Goal: Transaction & Acquisition: Obtain resource

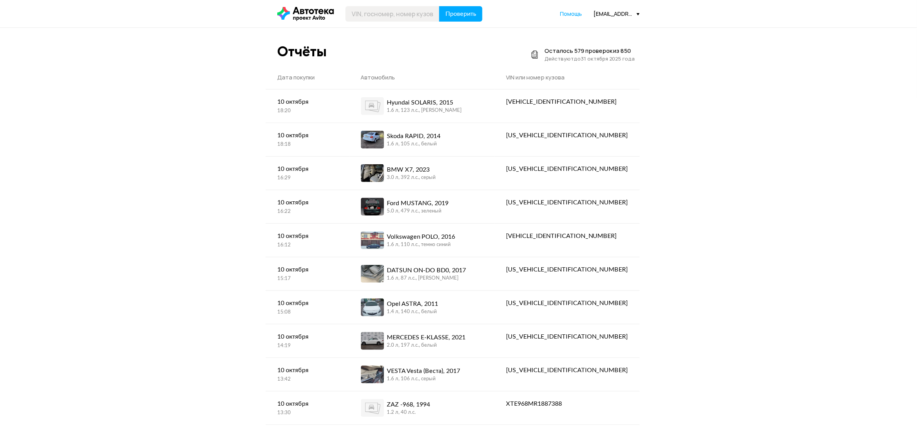
click at [402, 22] on header "Проверить Помощь [EMAIL_ADDRESS][DOMAIN_NAME]" at bounding box center [458, 13] width 917 height 27
click at [401, 19] on header "Проверить Помощь [EMAIL_ADDRESS][DOMAIN_NAME]" at bounding box center [458, 13] width 917 height 27
click at [398, 14] on input "text" at bounding box center [392, 13] width 94 height 15
type input "D"
type input "В026ОО37"
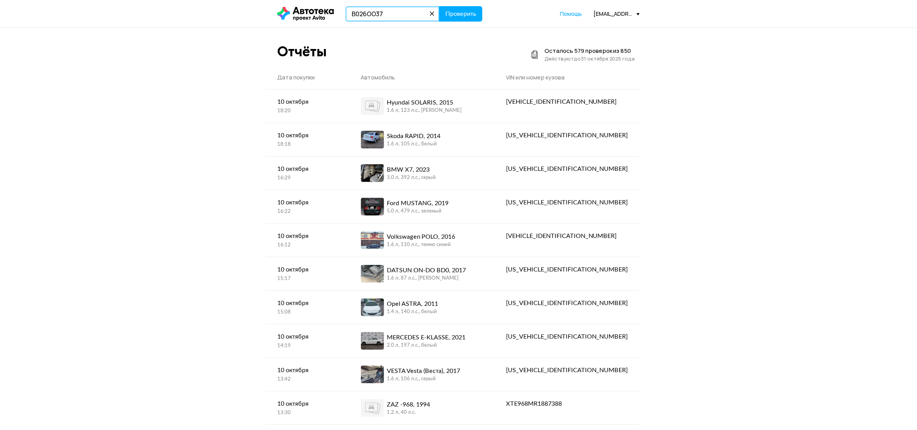
click at [439, 6] on button "Проверить" at bounding box center [460, 13] width 43 height 15
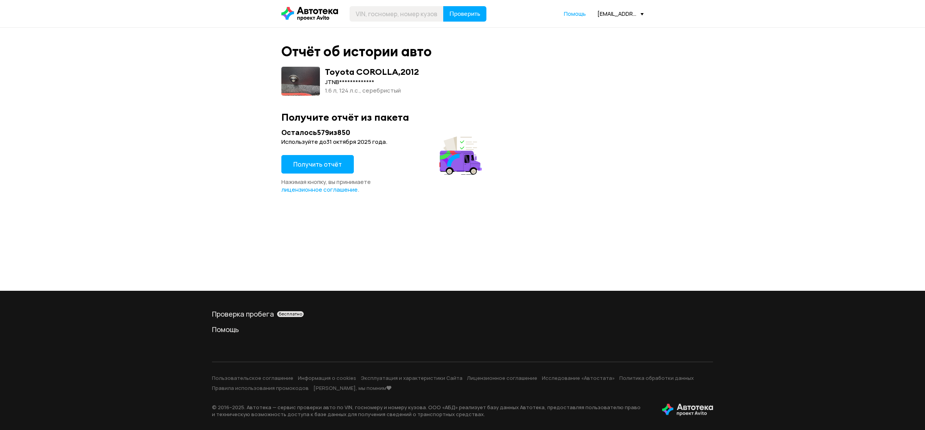
click at [305, 163] on span "Получить отчёт" at bounding box center [317, 164] width 49 height 8
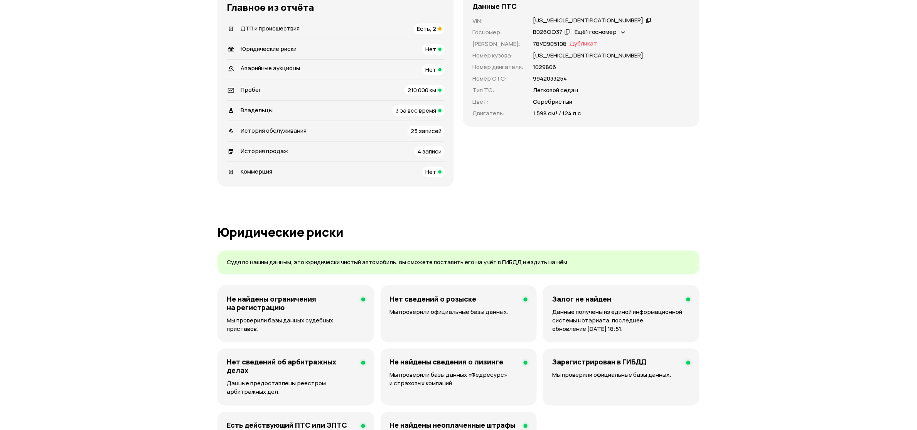
scroll to position [272, 0]
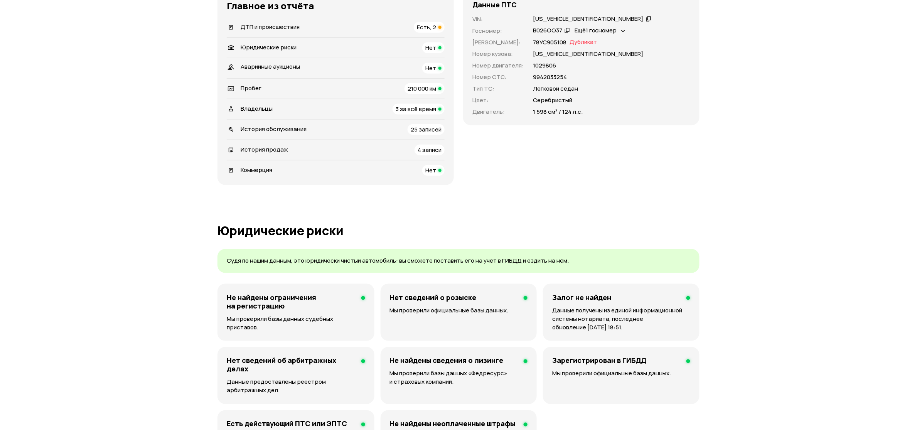
click at [266, 31] on span "ДТП и происшествия" at bounding box center [270, 27] width 59 height 8
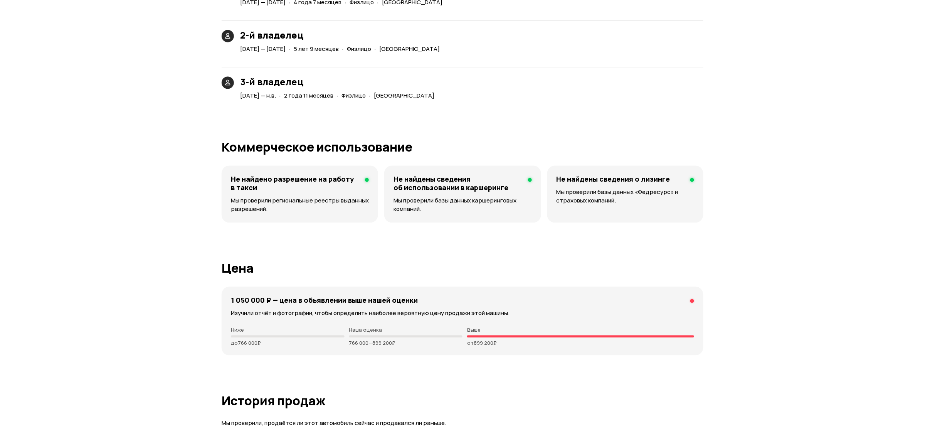
scroll to position [1820, 0]
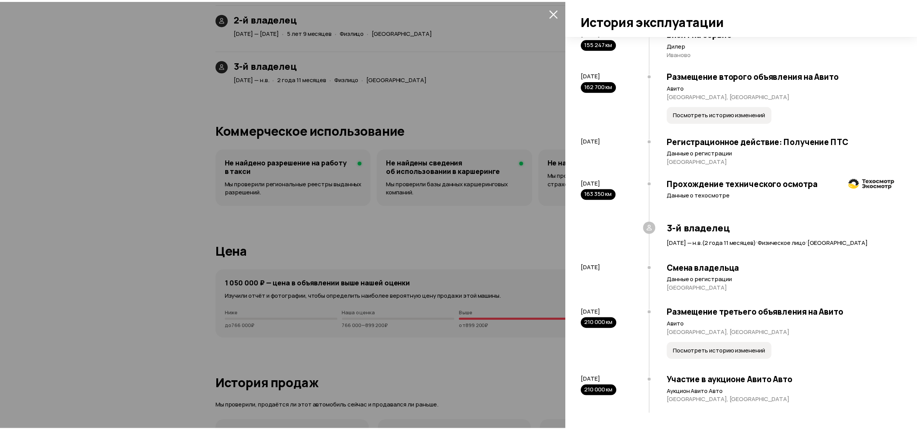
scroll to position [1740, 0]
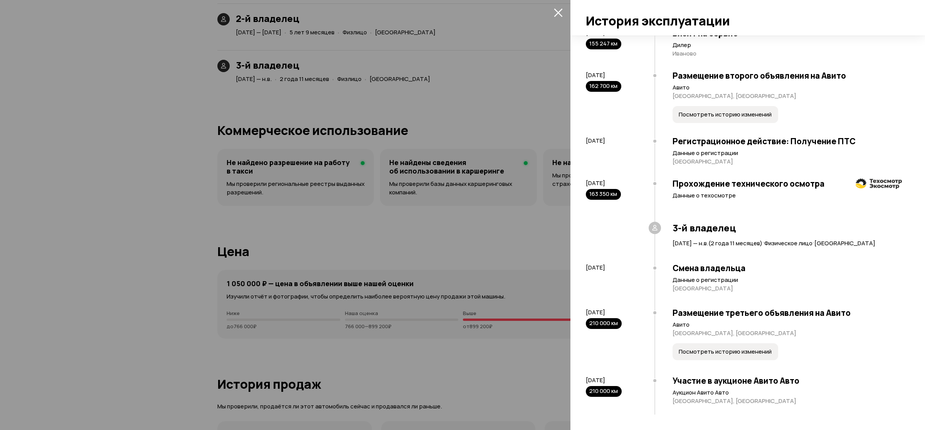
click at [679, 348] on span "Посмотреть историю изменений" at bounding box center [725, 352] width 93 height 8
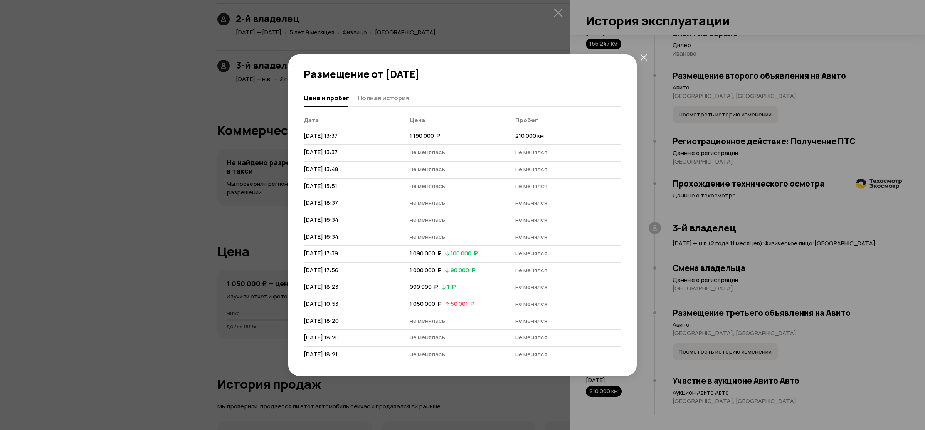
click at [637, 55] on button "закрыть" at bounding box center [644, 57] width 14 height 14
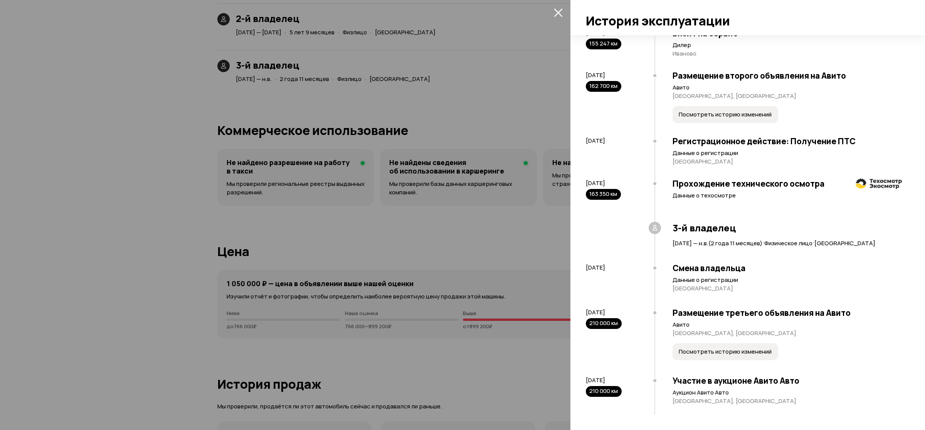
click at [461, 156] on div at bounding box center [462, 215] width 925 height 430
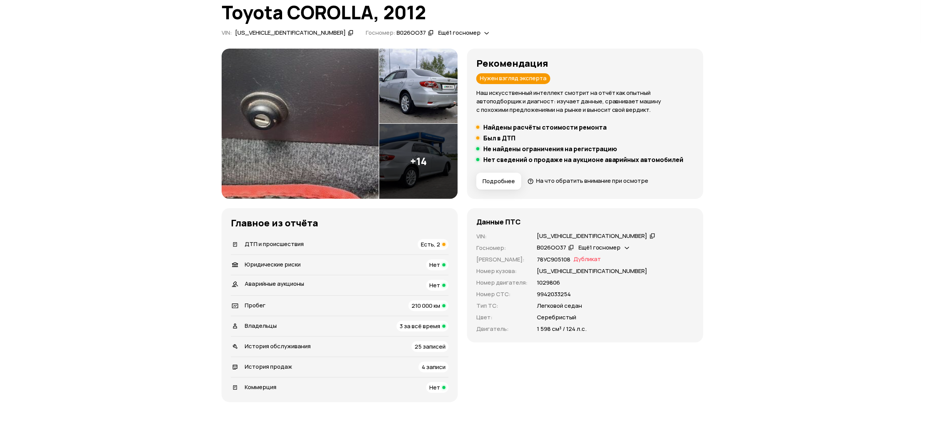
scroll to position [0, 0]
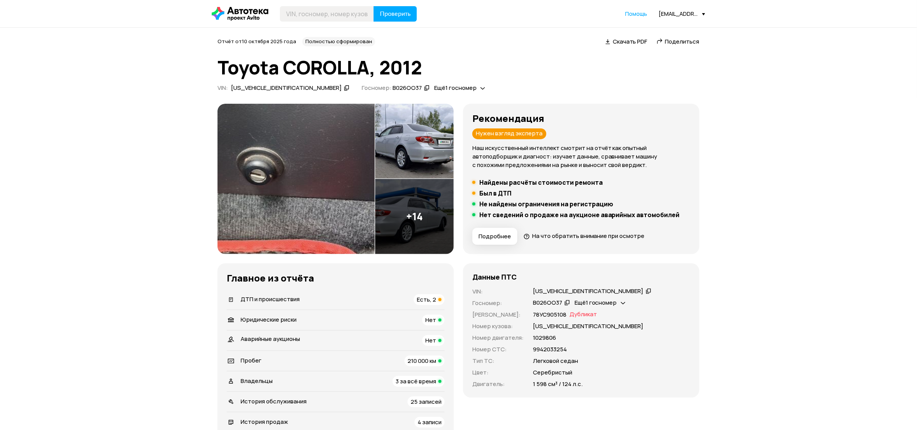
click at [443, 179] on img at bounding box center [414, 216] width 79 height 75
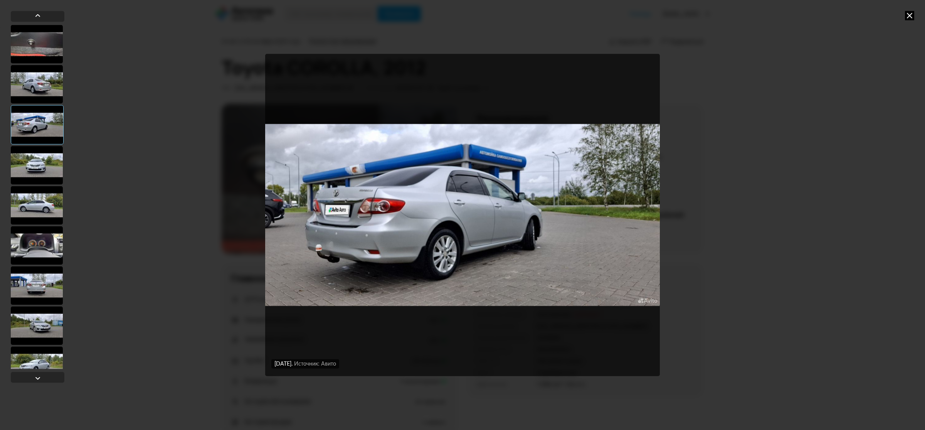
click at [49, 326] on div at bounding box center [37, 325] width 52 height 39
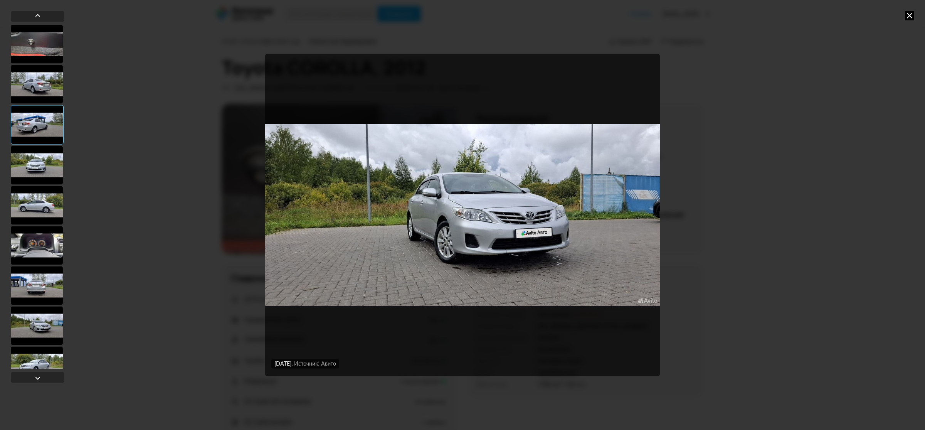
click at [35, 249] on div at bounding box center [37, 245] width 52 height 39
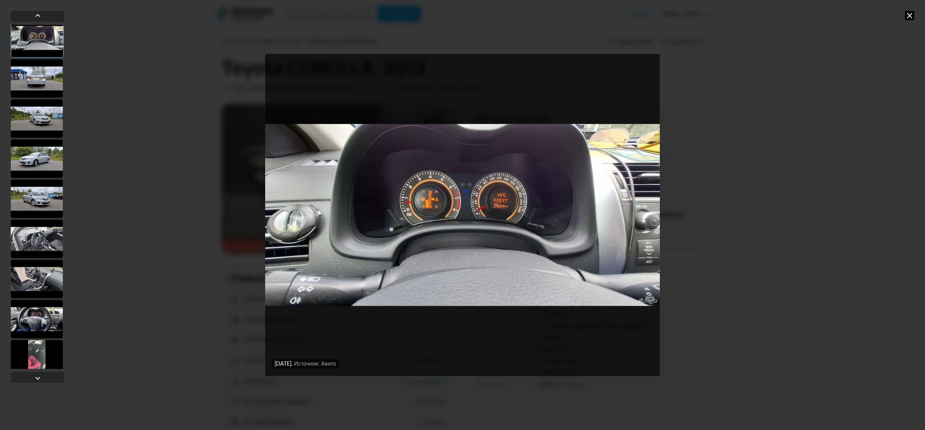
scroll to position [241, 0]
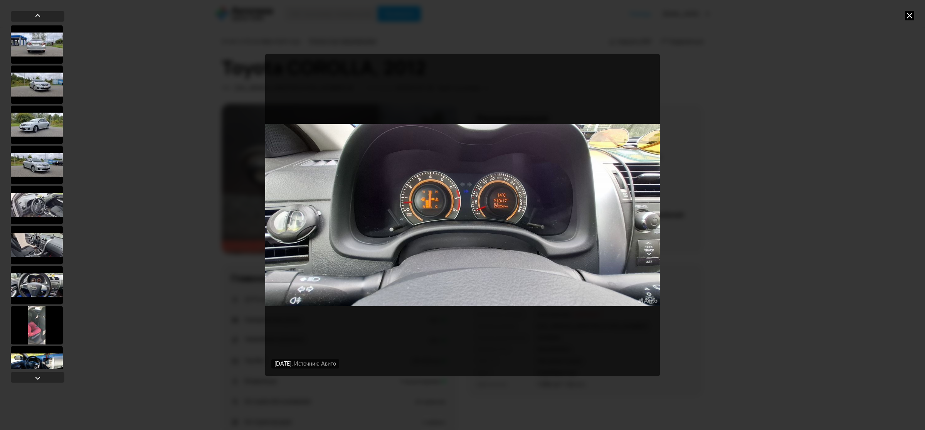
click at [35, 256] on div at bounding box center [37, 245] width 52 height 39
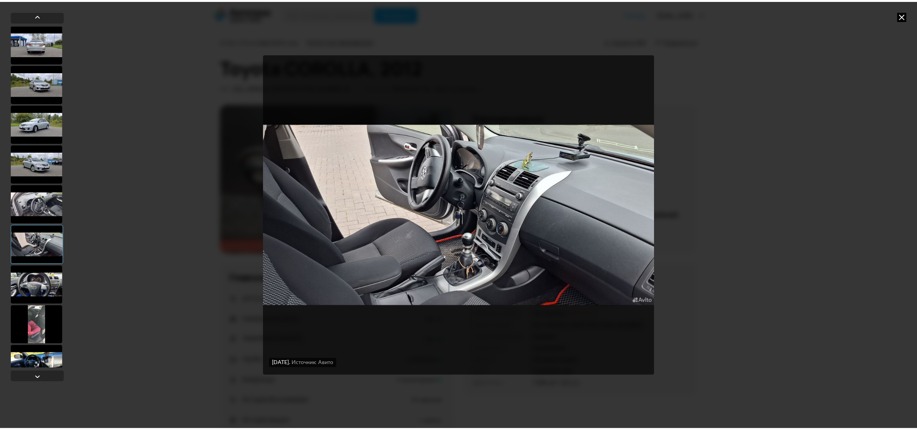
scroll to position [240, 0]
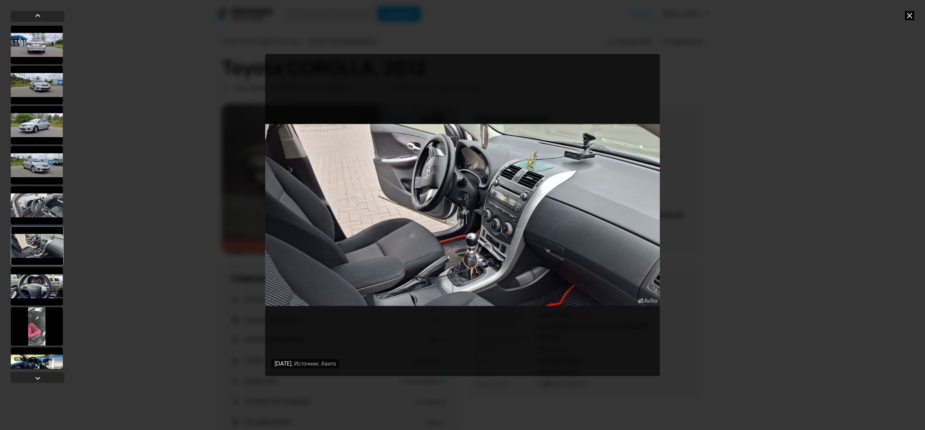
click at [909, 12] on icon at bounding box center [909, 15] width 9 height 9
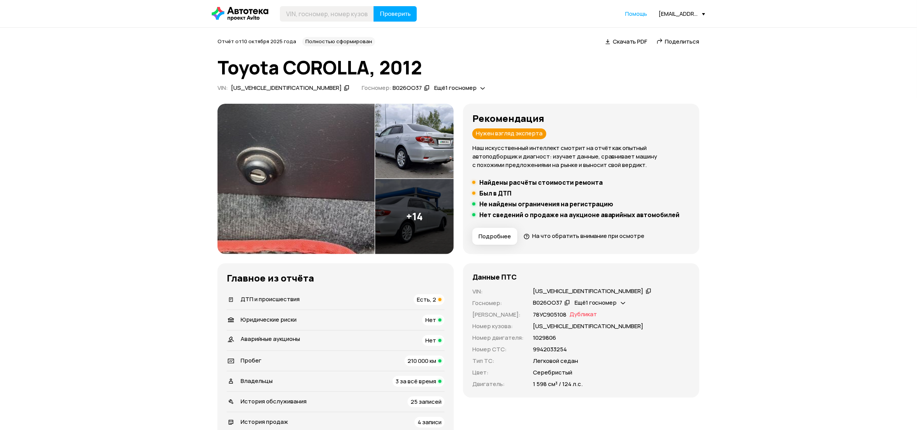
click at [533, 295] on div "[US_VEHICLE_IDENTIFICATION_NUMBER]" at bounding box center [588, 291] width 111 height 8
copy div "[US_VEHICLE_IDENTIFICATION_NUMBER]"
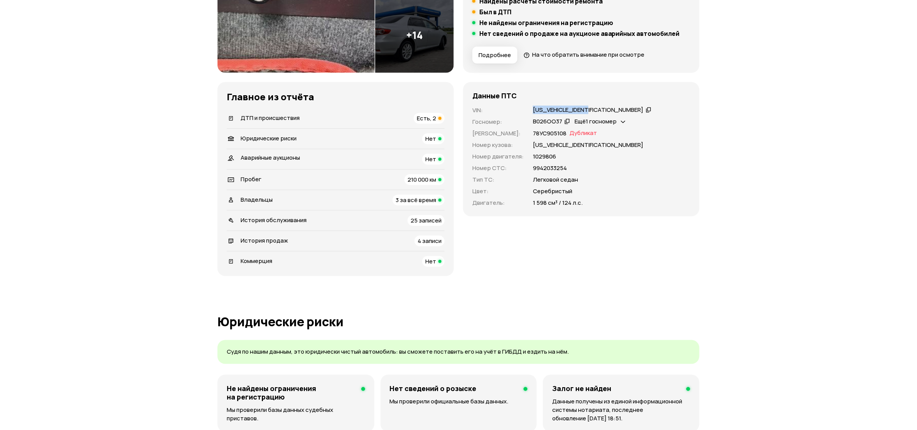
scroll to position [193, 0]
